Goal: Check status

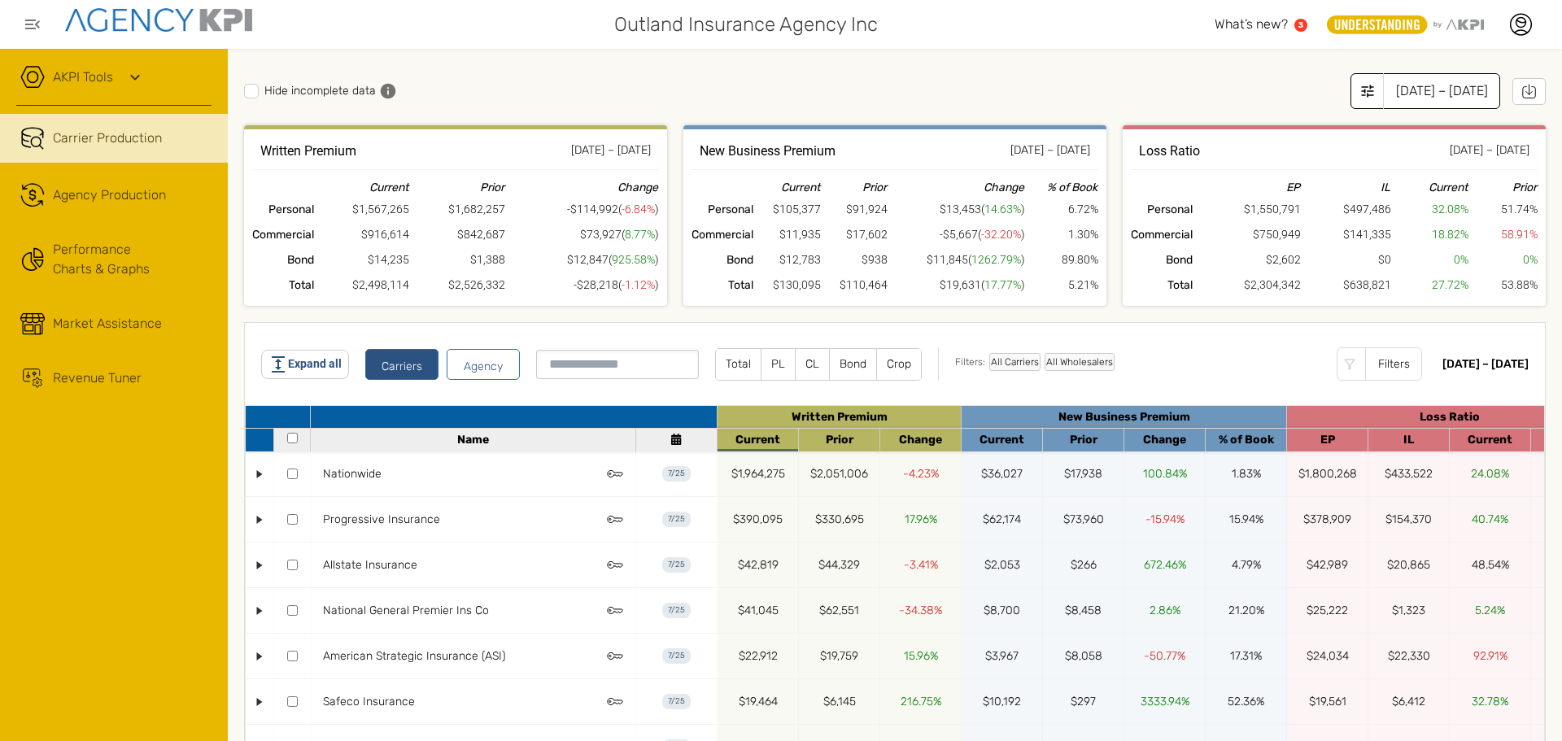
click at [1390, 85] on div "[DATE] – [DATE]" at bounding box center [1441, 91] width 117 height 36
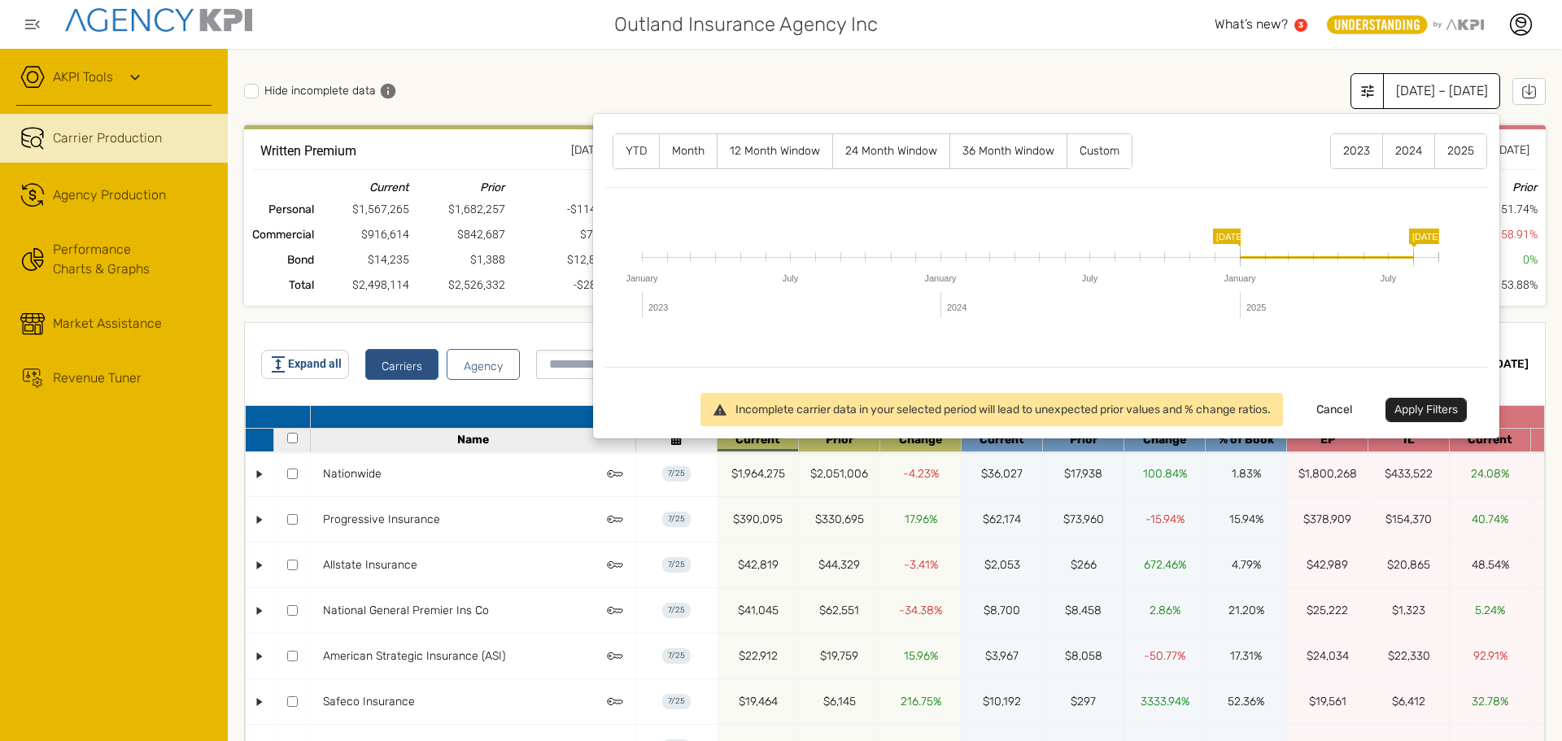
click at [749, 144] on label "12 Month Window" at bounding box center [775, 151] width 115 height 34
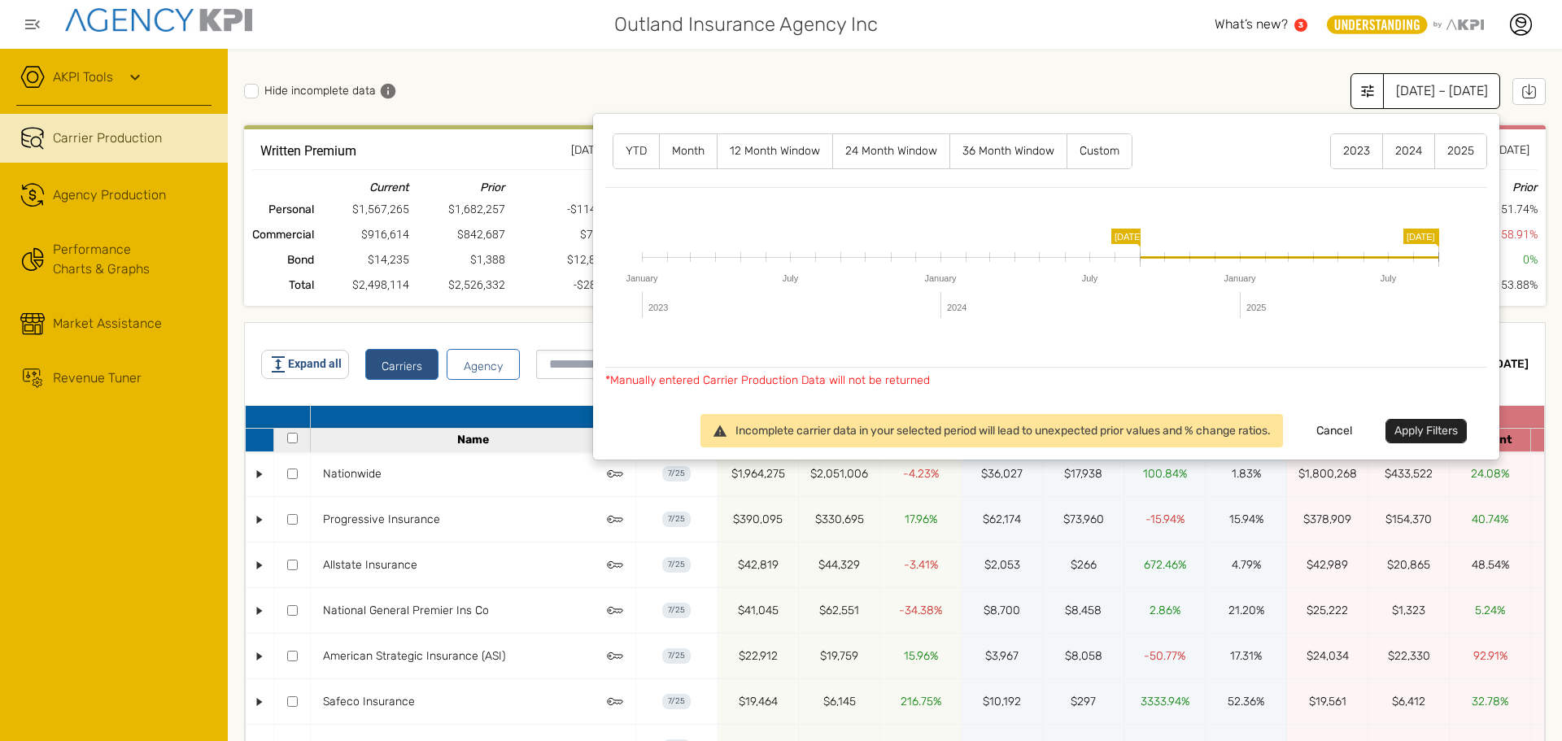
click at [1413, 428] on button "Apply Filters" at bounding box center [1426, 431] width 81 height 24
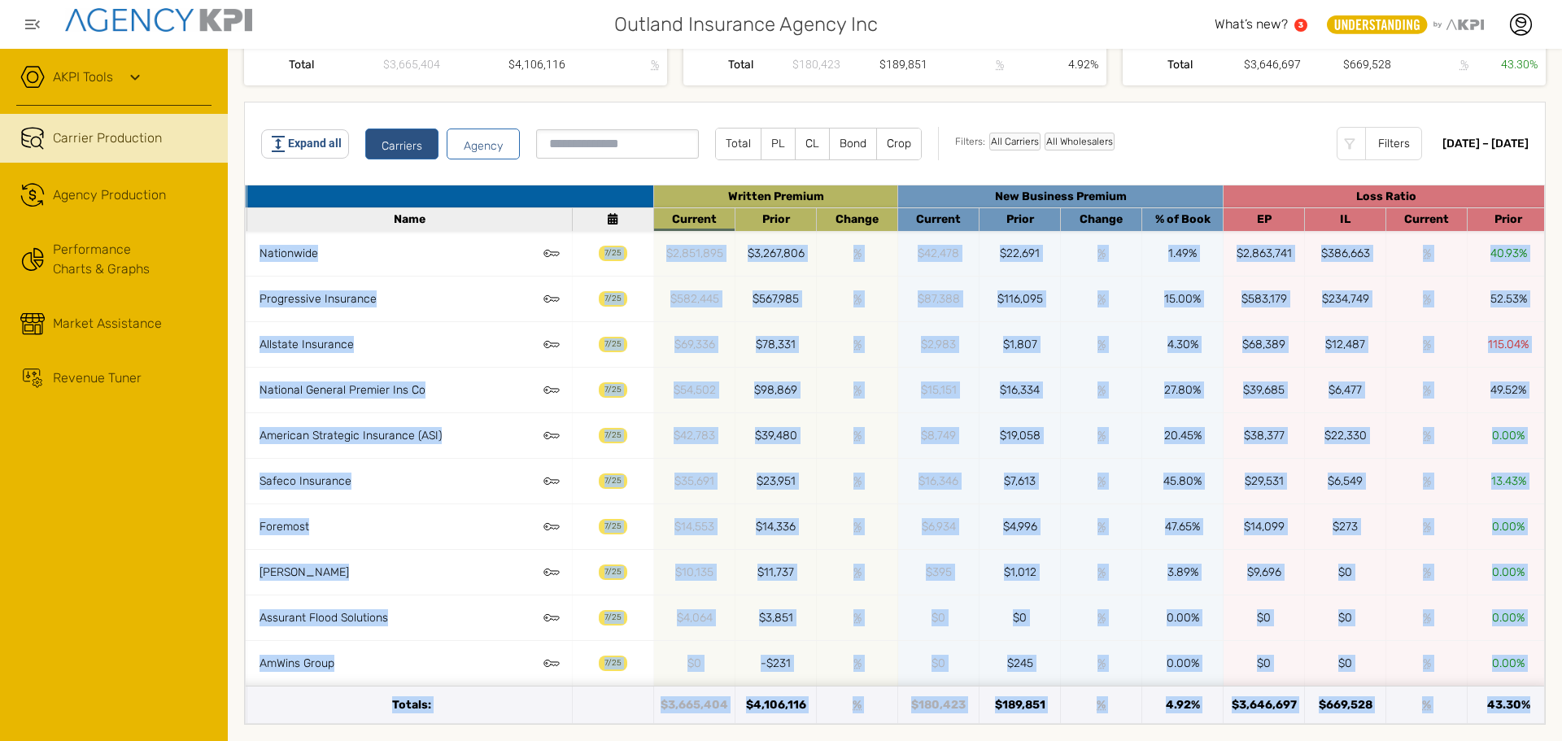
scroll to position [0, 73]
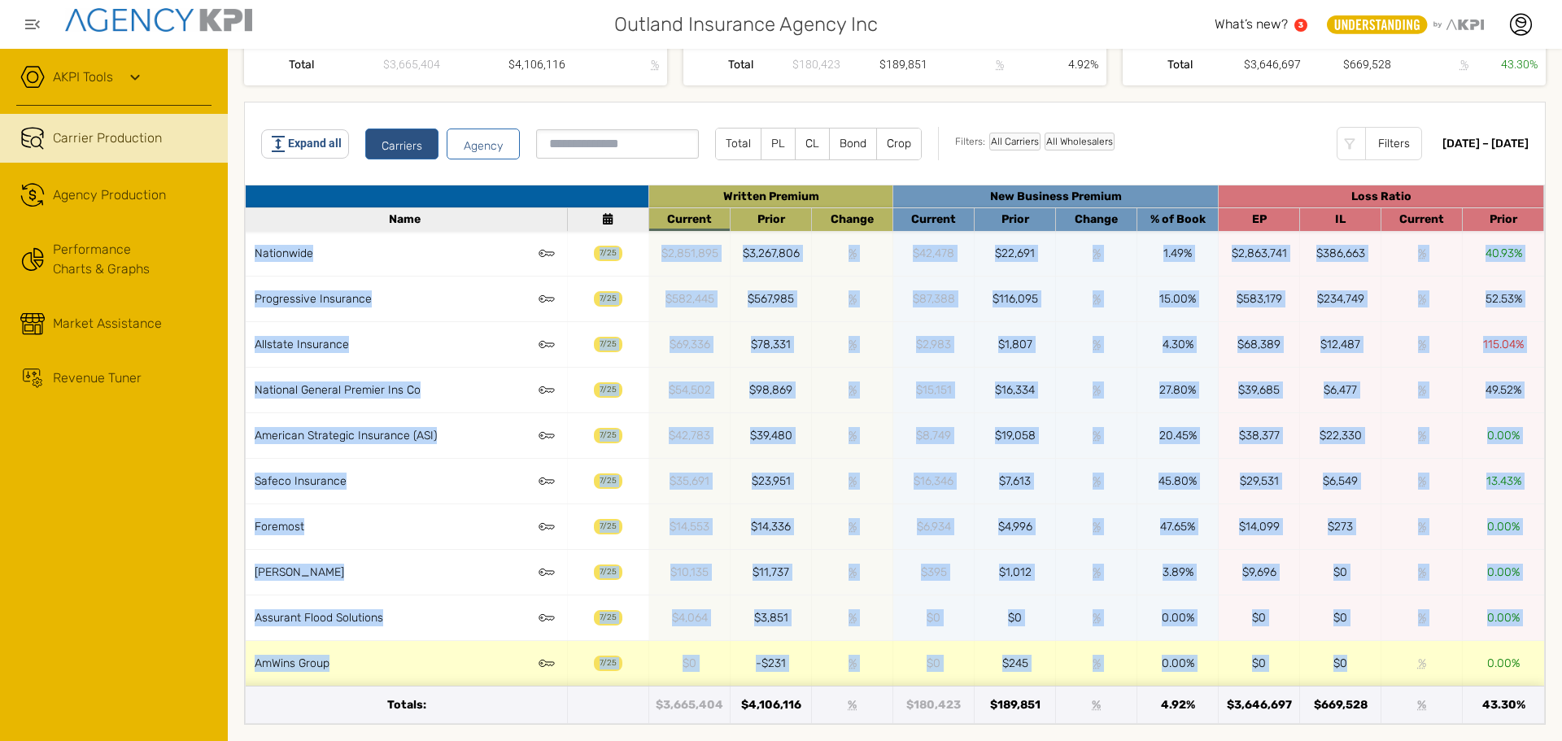
drag, startPoint x: 266, startPoint y: 241, endPoint x: 1372, endPoint y: 670, distance: 1186.1
click at [1372, 670] on div "• Nationwide .cls-1{fill:none;stroke:#000;stroke-linecap:round;stroke-linejoin:…" at bounding box center [860, 458] width 1367 height 455
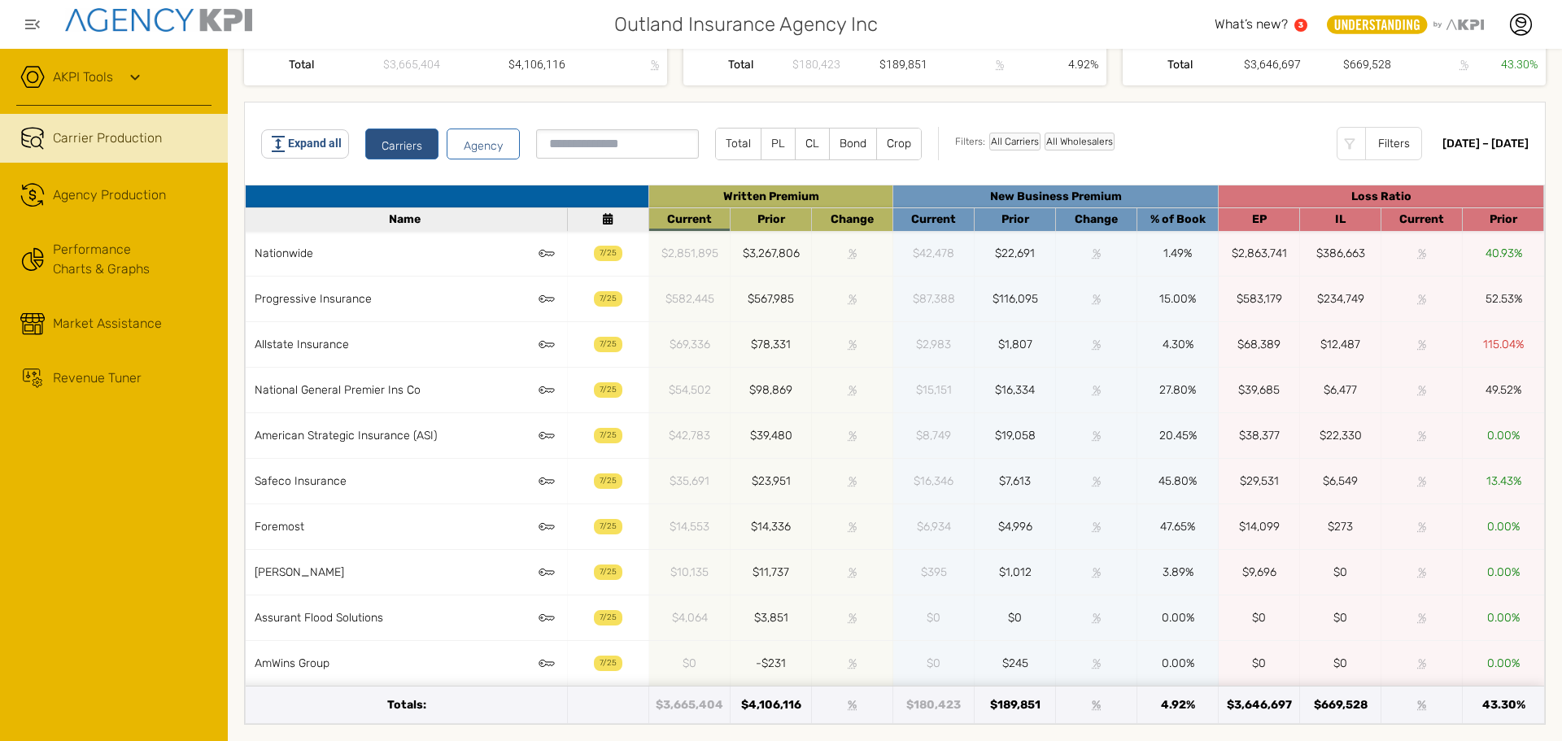
click at [1144, 80] on div "Written Premium Sep 2024 – Aug 2025 Current Prior Change Personal $2,399,373 $2…" at bounding box center [895, 3] width 1302 height 197
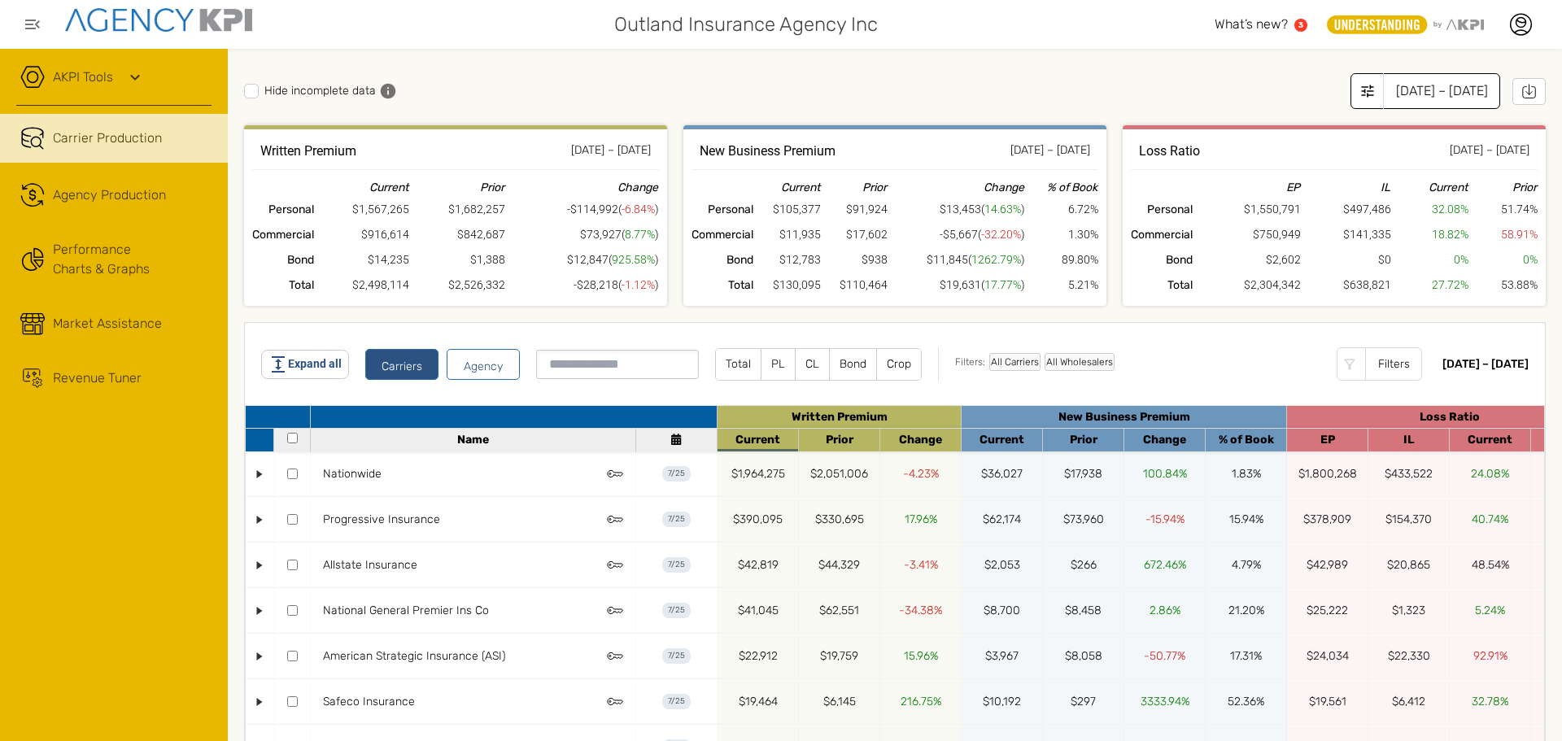
click at [1386, 89] on div "[DATE] – [DATE]" at bounding box center [1441, 91] width 117 height 36
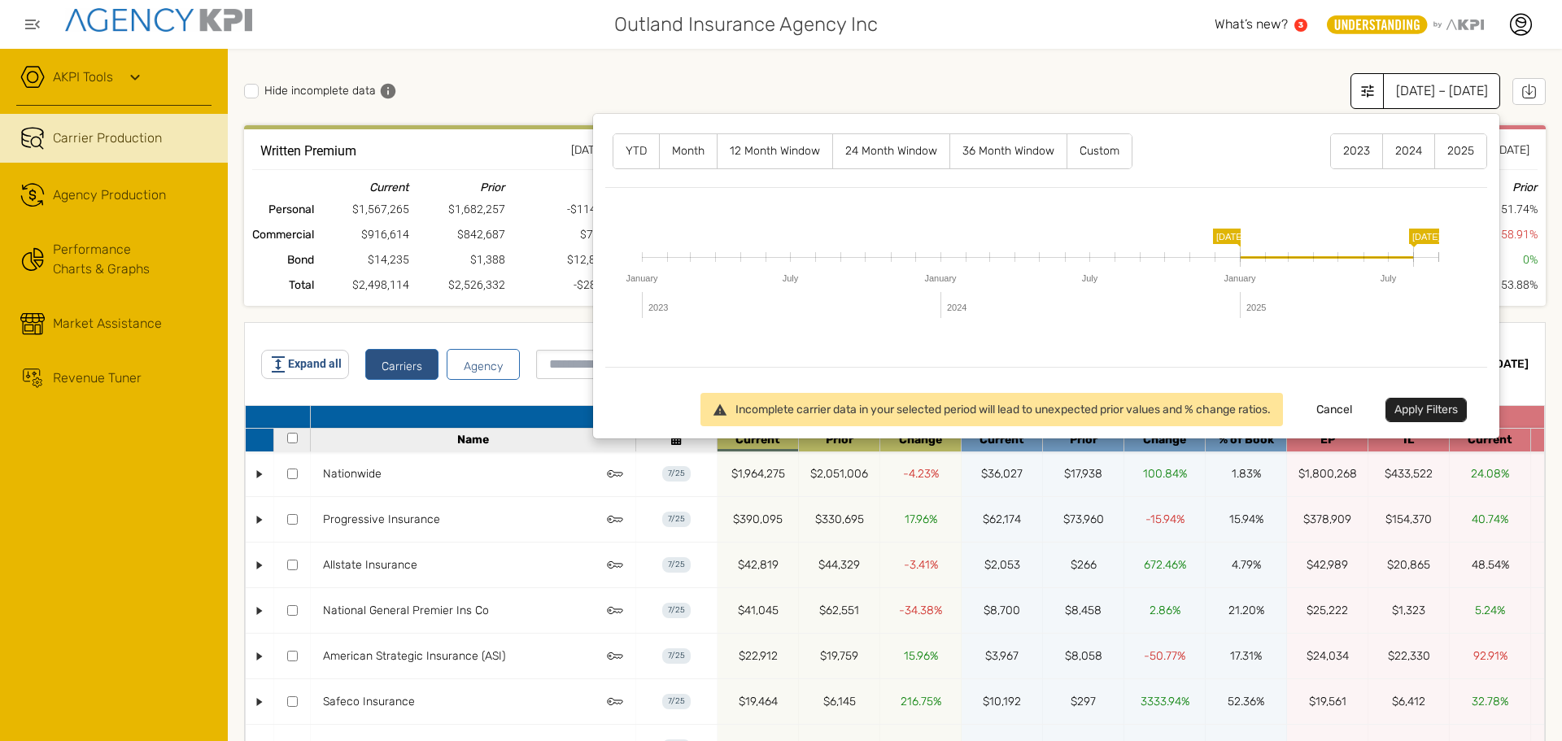
click at [776, 150] on label "12 Month Window" at bounding box center [775, 151] width 115 height 34
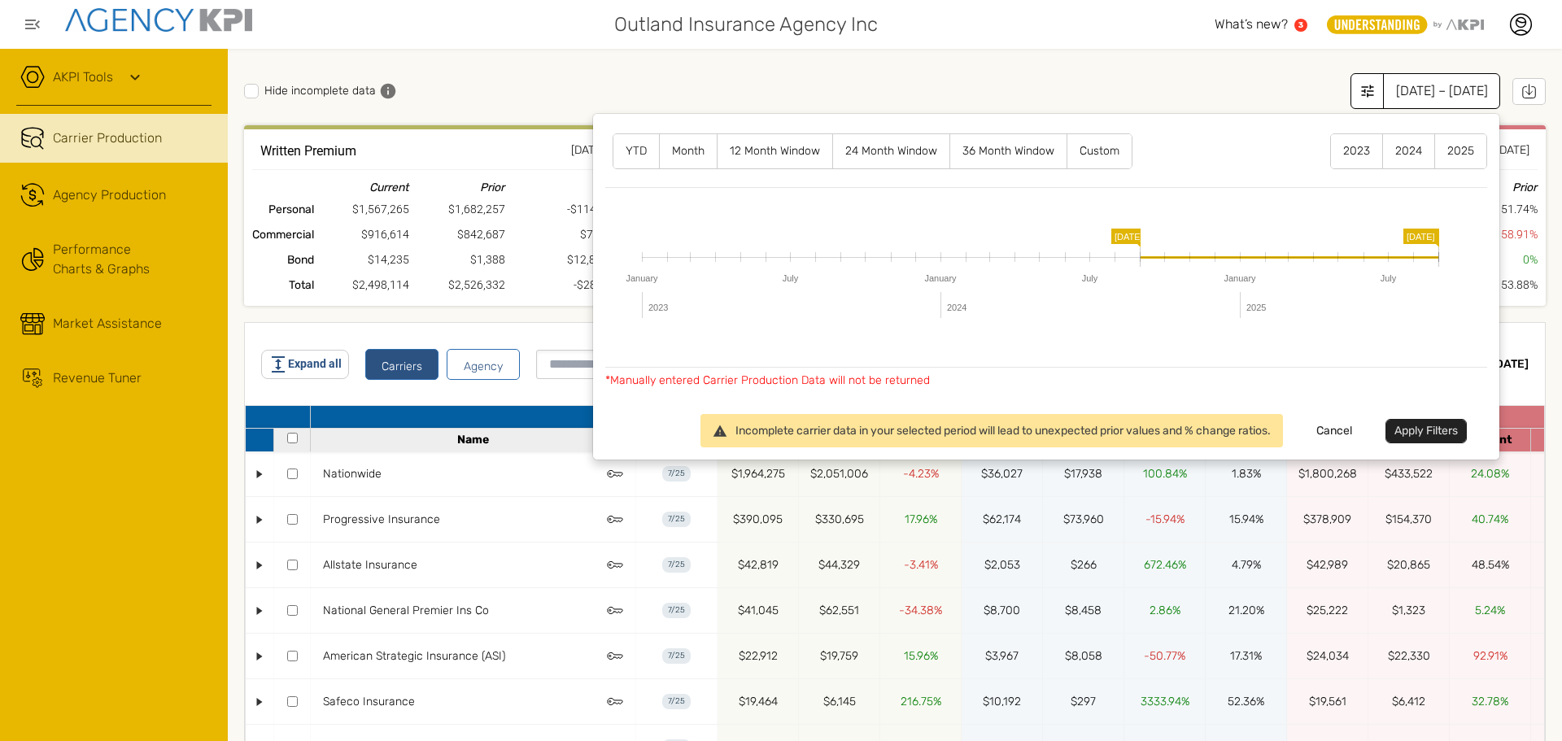
click at [1414, 425] on button "Apply Filters" at bounding box center [1426, 431] width 81 height 24
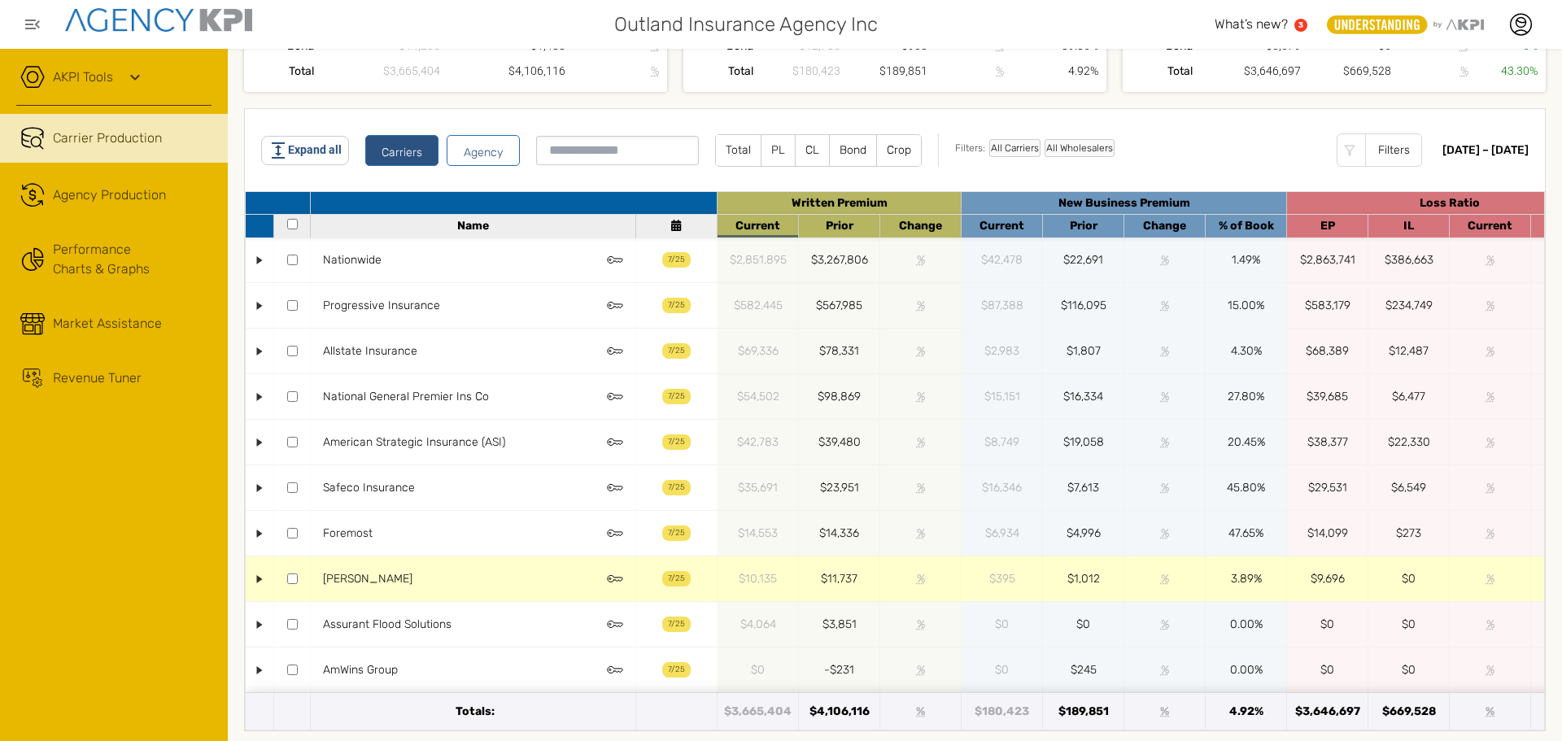
scroll to position [233, 0]
